Goal: Task Accomplishment & Management: Manage account settings

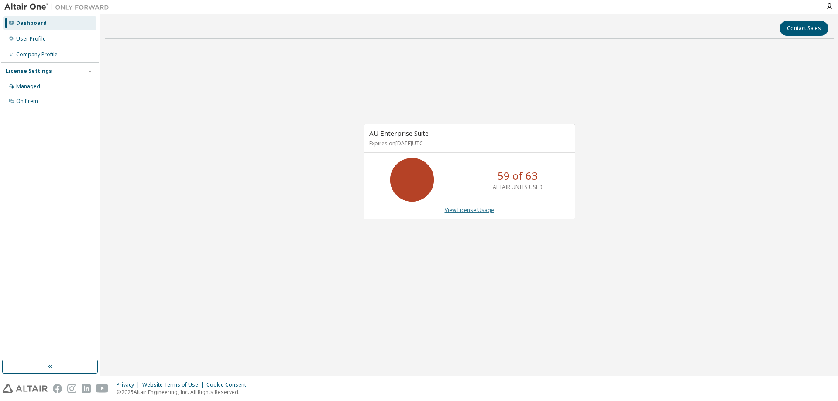
click at [469, 211] on link "View License Usage" at bounding box center [469, 209] width 49 height 7
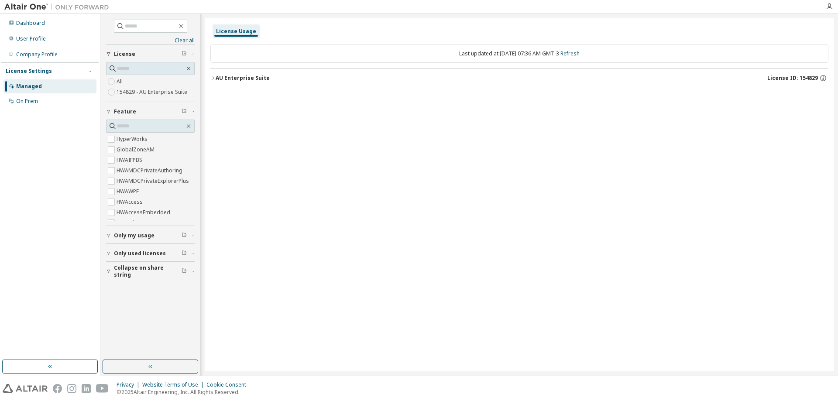
click at [213, 76] on icon "button" at bounding box center [212, 77] width 5 height 5
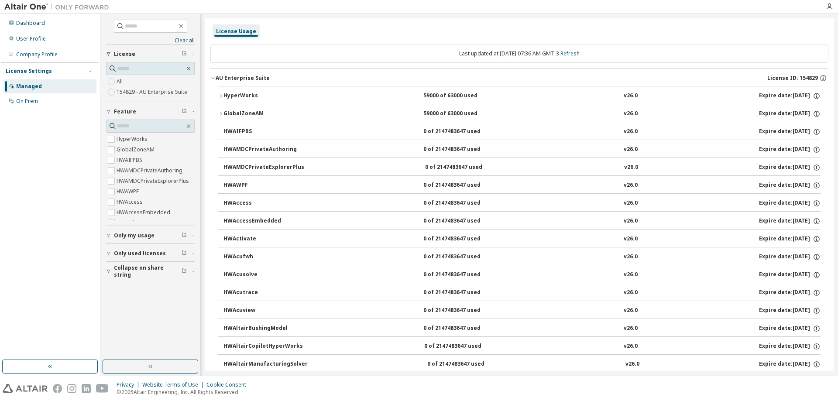
click at [242, 94] on div "HyperWorks" at bounding box center [262, 96] width 79 height 8
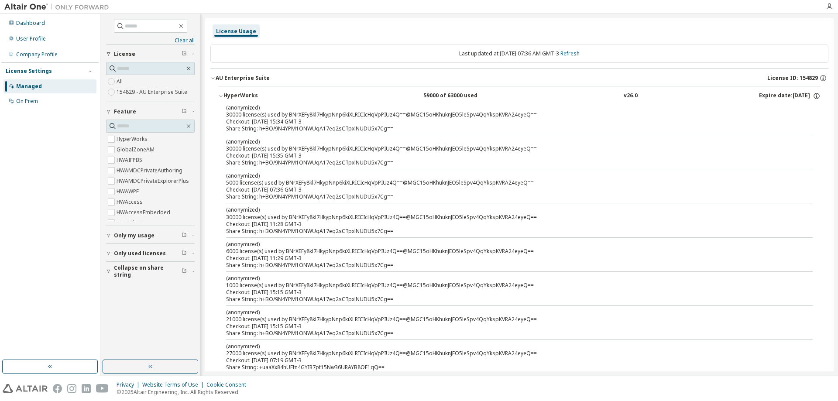
click at [252, 113] on div "(anonymized) 30000 license(s) used by BNrXEFy8kl7HkypNnp6kiXLRICIcHqVpPIUz4Q==@…" at bounding box center [508, 111] width 565 height 14
drag, startPoint x: 286, startPoint y: 128, endPoint x: 264, endPoint y: 121, distance: 23.0
click at [264, 121] on div "Checkout: 2025-09-30 15:34 GMT-3" at bounding box center [508, 121] width 565 height 7
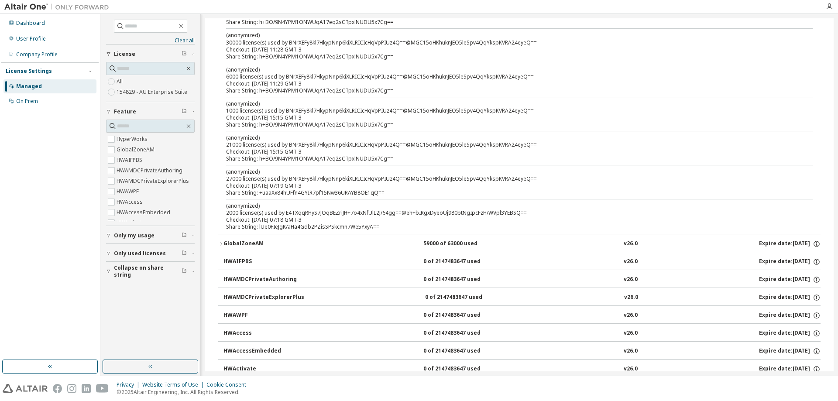
click at [227, 246] on div "GlobalZoneAM" at bounding box center [262, 244] width 79 height 8
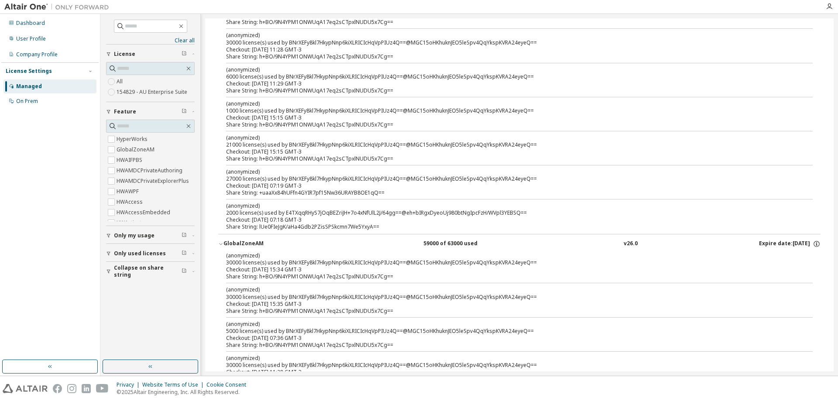
click at [115, 234] on span "Only my usage" at bounding box center [134, 235] width 41 height 7
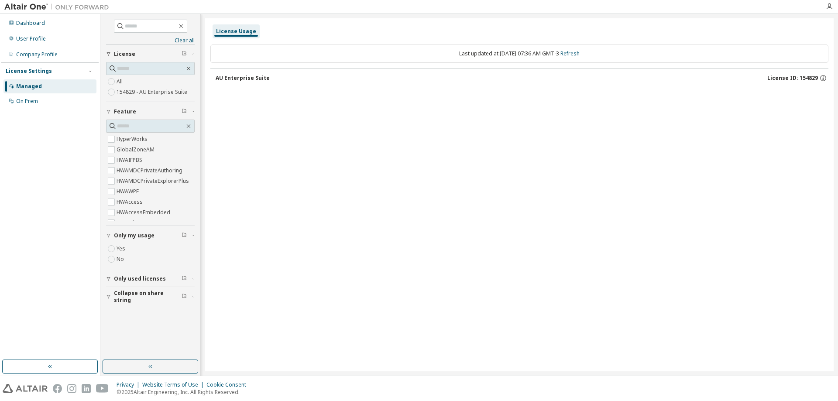
scroll to position [0, 0]
click at [218, 82] on button "AU Enterprise Suite License ID: 154829" at bounding box center [521, 77] width 612 height 19
click at [224, 82] on button "AU Enterprise Suite License ID: 154829" at bounding box center [521, 77] width 612 height 19
click at [219, 77] on div "AU Enterprise Suite" at bounding box center [242, 78] width 54 height 7
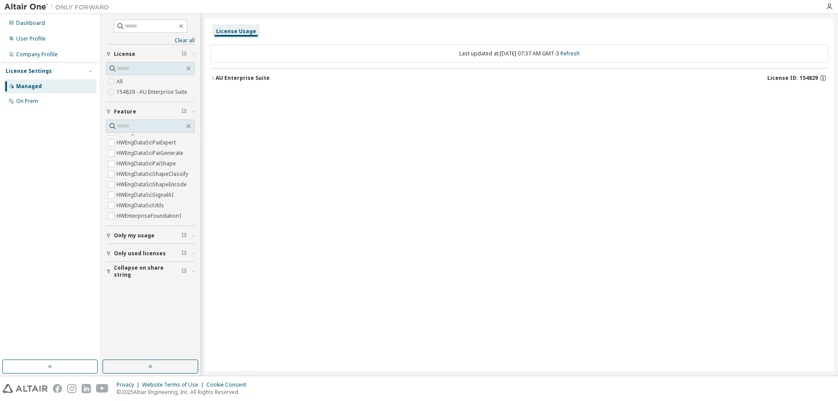
click at [106, 239] on div "Clear all Collapse on share string Only used licenses Only my usage Feature Hyp…" at bounding box center [150, 186] width 97 height 343
click at [108, 234] on icon "button" at bounding box center [108, 236] width 3 height 4
click at [215, 76] on icon "button" at bounding box center [212, 77] width 5 height 5
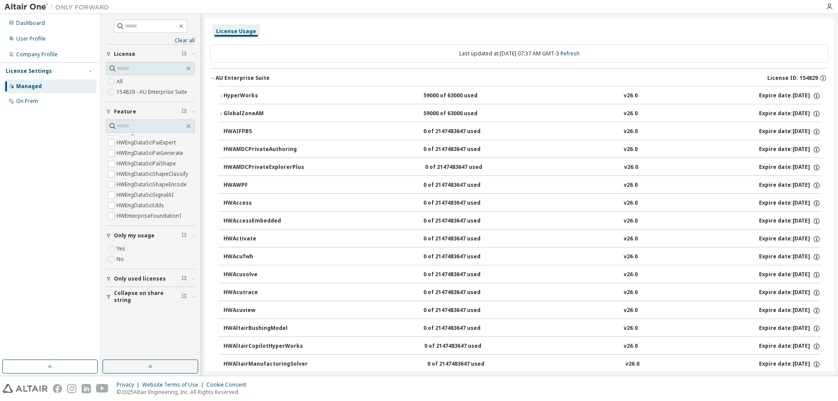
click at [221, 99] on button "HyperWorks 59000 of 63000 used v26.0 Expire date: 2025-12-20" at bounding box center [519, 95] width 602 height 19
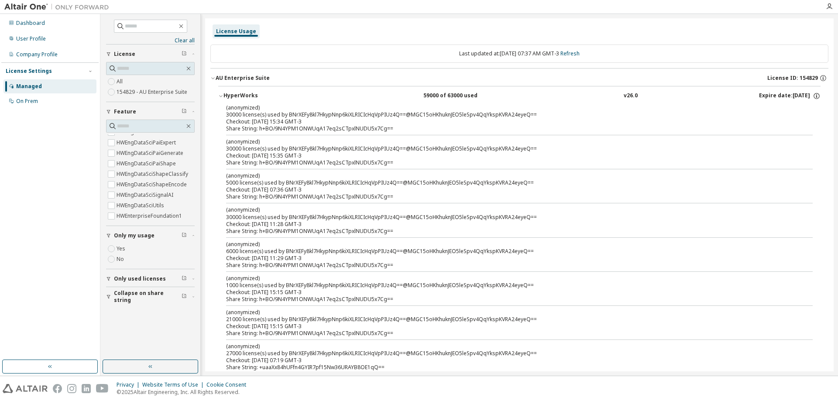
click at [221, 99] on button "HyperWorks 59000 of 63000 used v26.0 Expire date: 2025-12-20" at bounding box center [519, 95] width 602 height 19
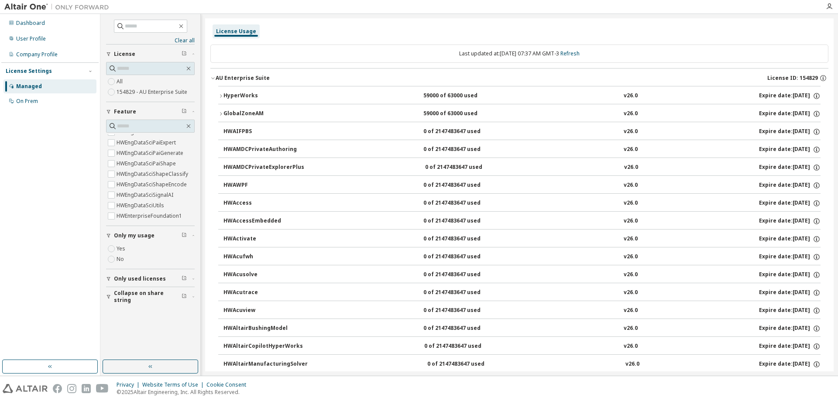
click at [219, 111] on button "GlobalZoneAM 59000 of 63000 used v26.0 Expire date: 2025-12-20" at bounding box center [519, 113] width 602 height 19
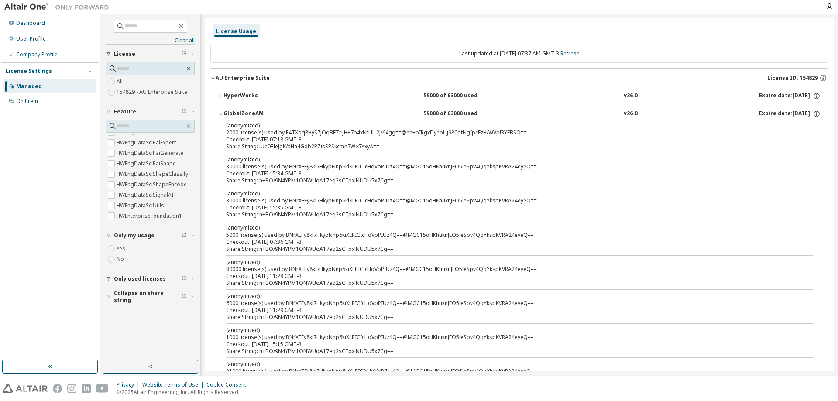
click at [219, 111] on button "GlobalZoneAM 59000 of 63000 used v26.0 Expire date: 2025-12-20" at bounding box center [519, 113] width 602 height 19
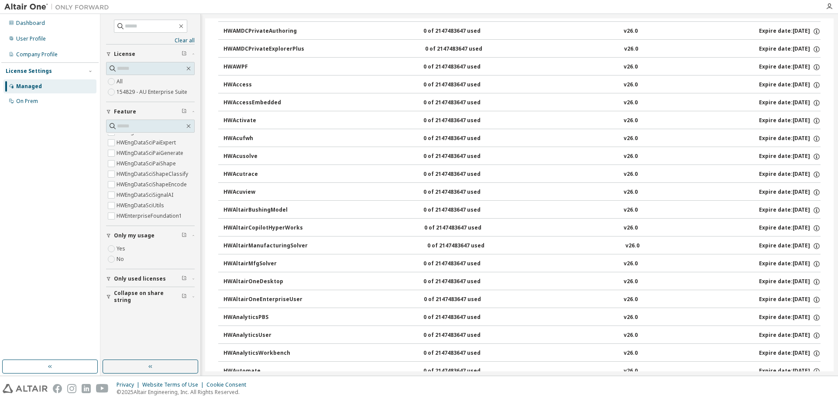
scroll to position [0, 0]
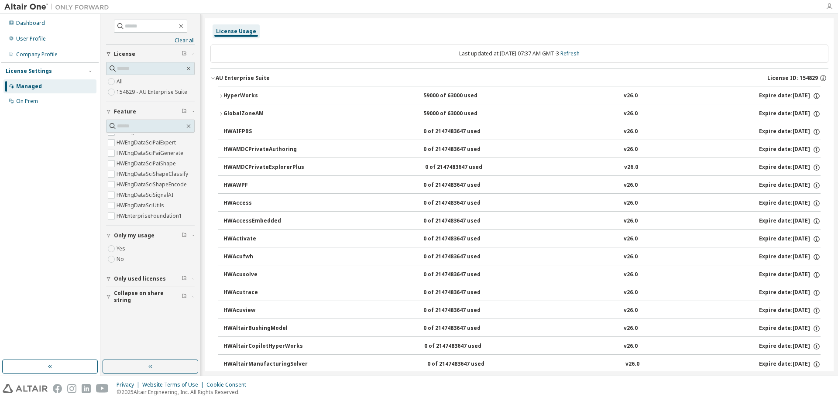
click at [830, 7] on icon "button" at bounding box center [828, 6] width 7 height 7
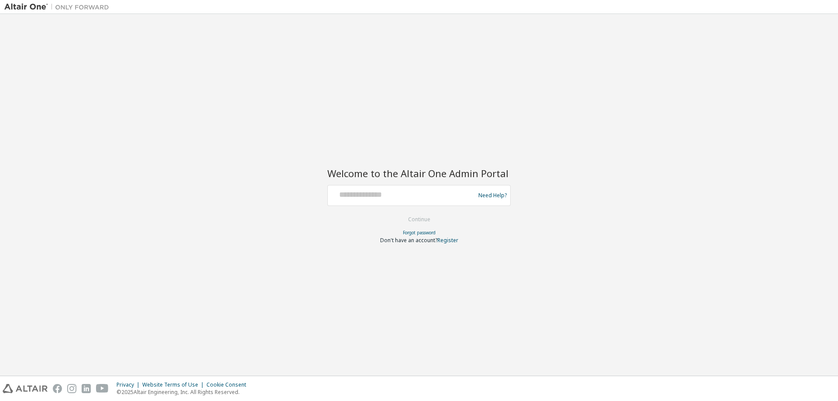
click at [412, 206] on form "Need Help? Please make sure that you provide your Global Login as email (e.g. @…" at bounding box center [418, 214] width 183 height 59
click at [412, 194] on input "text" at bounding box center [402, 193] width 143 height 13
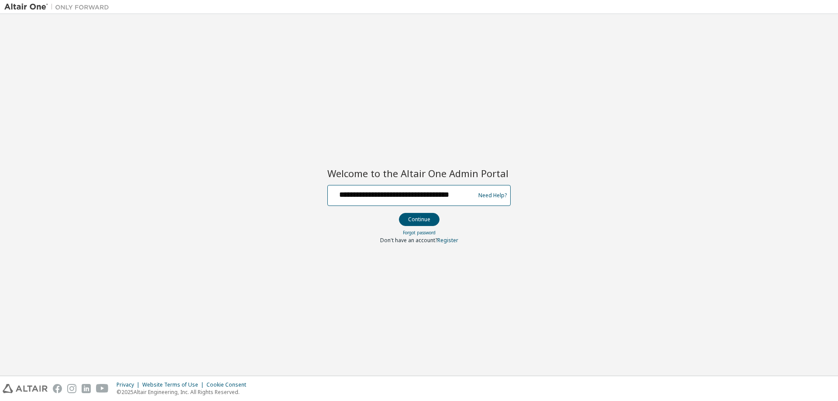
click at [430, 192] on input "**********" at bounding box center [402, 193] width 143 height 13
type input "**********"
drag, startPoint x: 427, startPoint y: 198, endPoint x: 108, endPoint y: 222, distance: 319.8
click at [108, 222] on div "**********" at bounding box center [418, 194] width 829 height 353
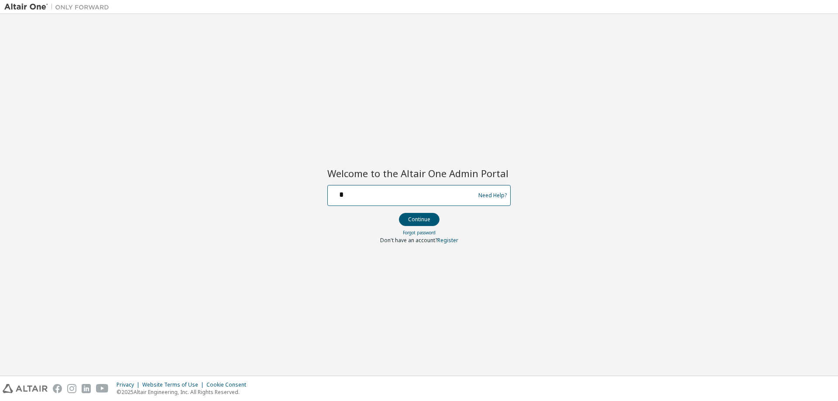
type input "**********"
click at [410, 219] on button "Continue" at bounding box center [419, 219] width 41 height 13
